Goal: Navigation & Orientation: Find specific page/section

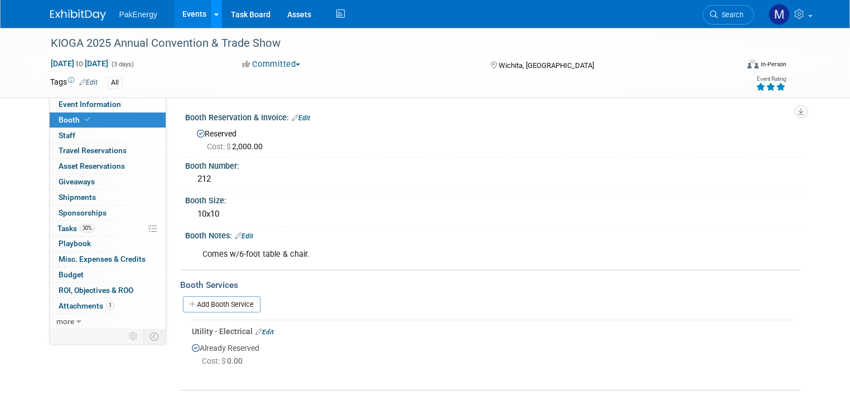
click at [210, 11] on link at bounding box center [216, 14] width 12 height 28
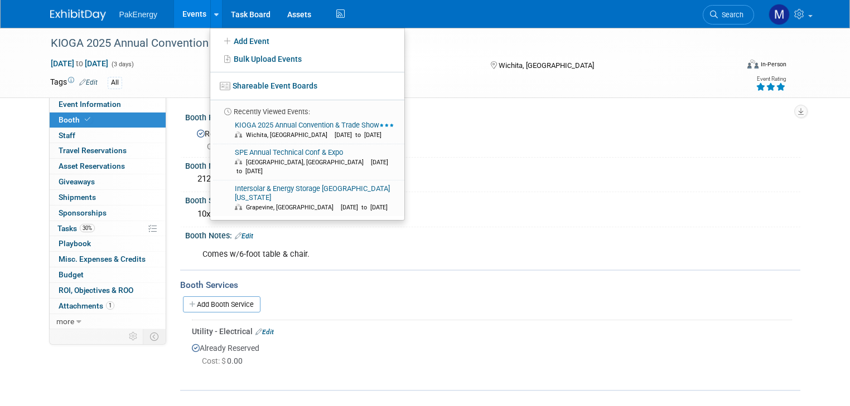
click at [180, 8] on link "Events" at bounding box center [194, 14] width 41 height 28
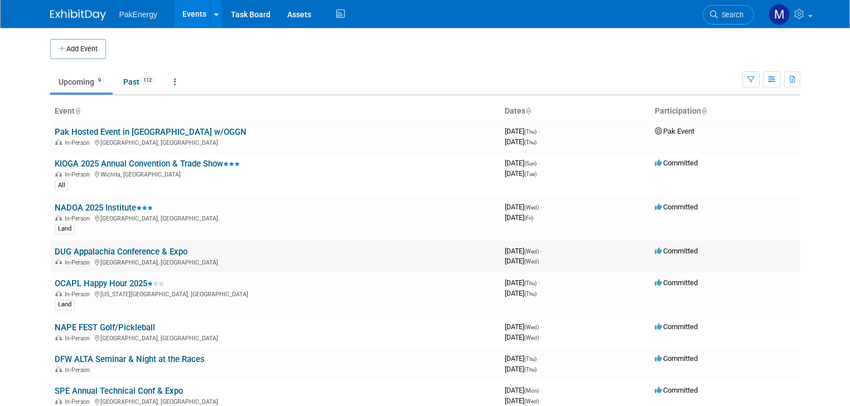
click at [99, 250] on link "DUG Appalachia Conference & Expo" at bounding box center [121, 252] width 133 height 10
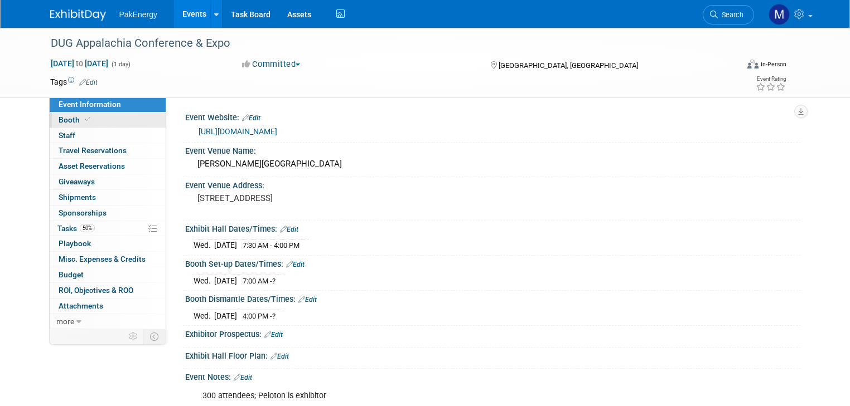
click at [60, 118] on span "Booth" at bounding box center [76, 119] width 34 height 9
